Goal: Navigation & Orientation: Find specific page/section

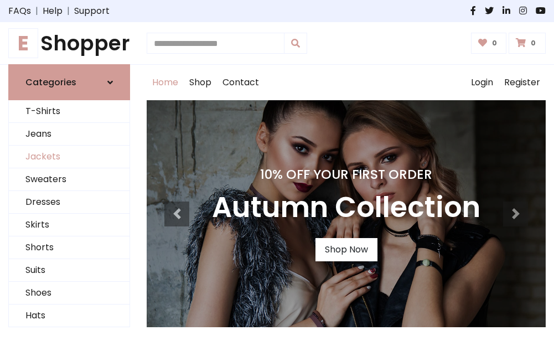
click at [69, 157] on link "Jackets" at bounding box center [69, 156] width 121 height 23
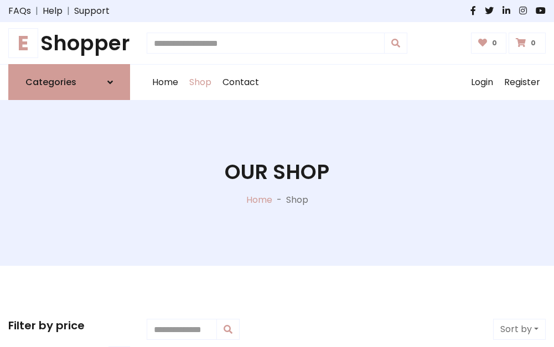
scroll to position [500, 0]
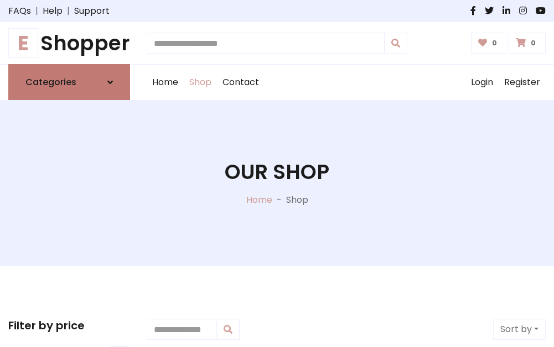
click at [69, 82] on h6 "Categories" at bounding box center [50, 82] width 51 height 11
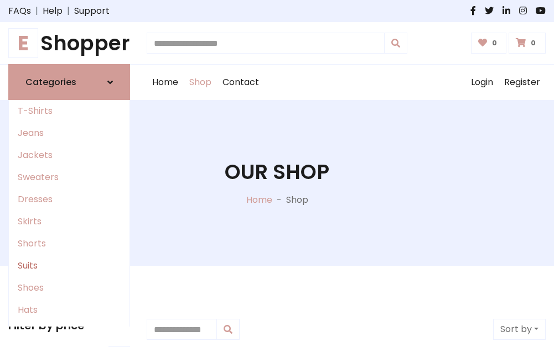
click at [69, 266] on link "Suits" at bounding box center [69, 266] width 121 height 22
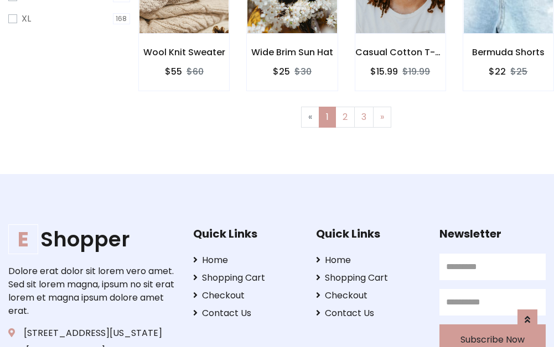
scroll to position [743, 0]
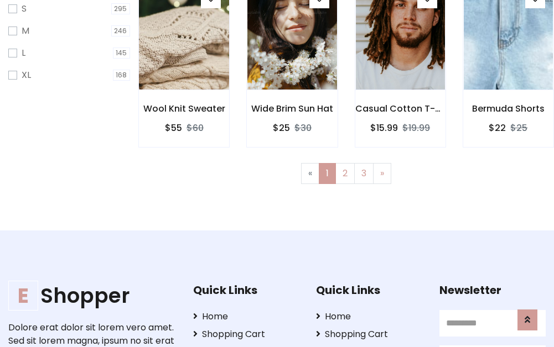
click at [184, 45] on img at bounding box center [184, 34] width 107 height 265
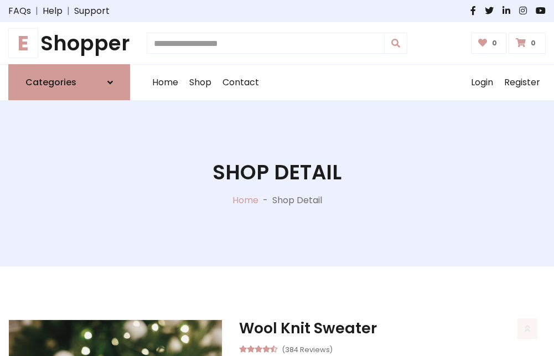
scroll to position [1034, 0]
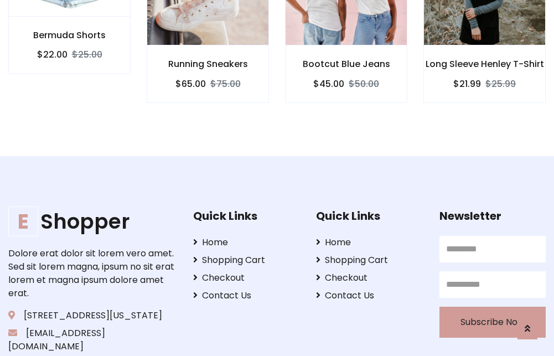
scroll to position [1032, 0]
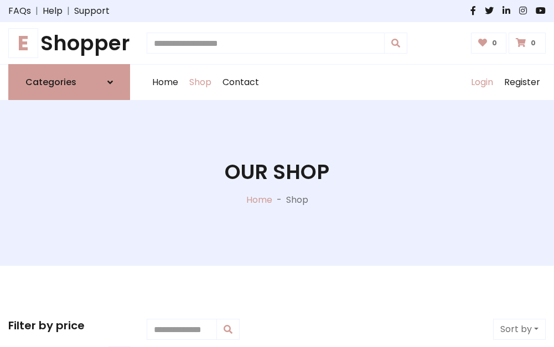
click at [481, 82] on link "Login" at bounding box center [481, 82] width 33 height 35
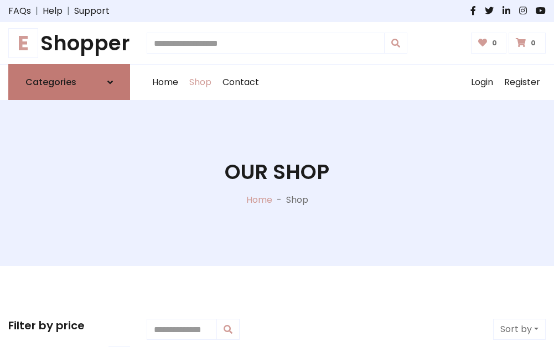
click at [110, 82] on icon at bounding box center [110, 82] width 6 height 9
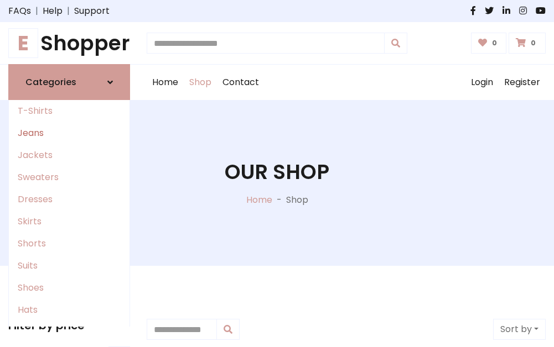
click at [69, 133] on link "Jeans" at bounding box center [69, 133] width 121 height 22
